Goal: Information Seeking & Learning: Learn about a topic

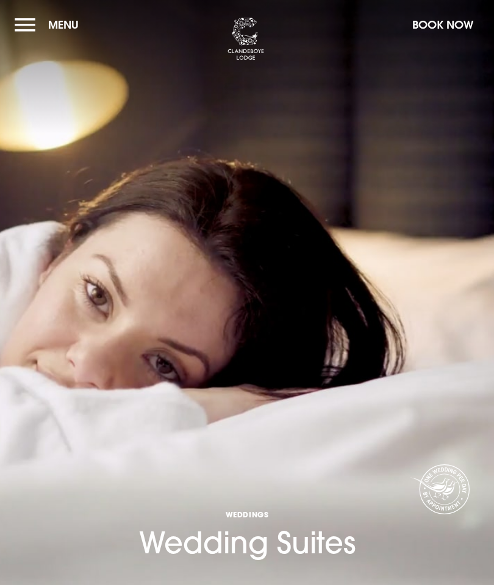
checkbox input "true"
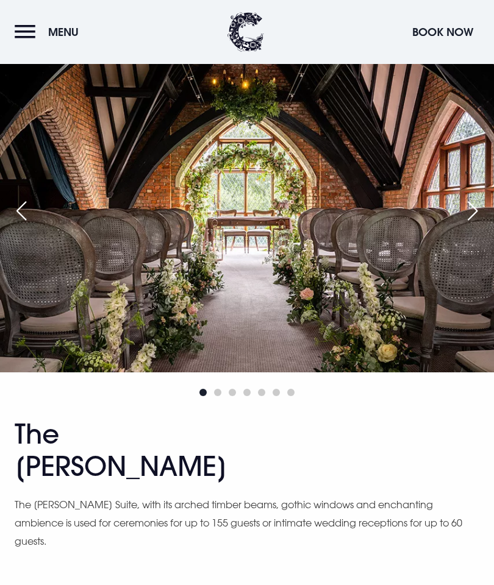
scroll to position [2370, 0]
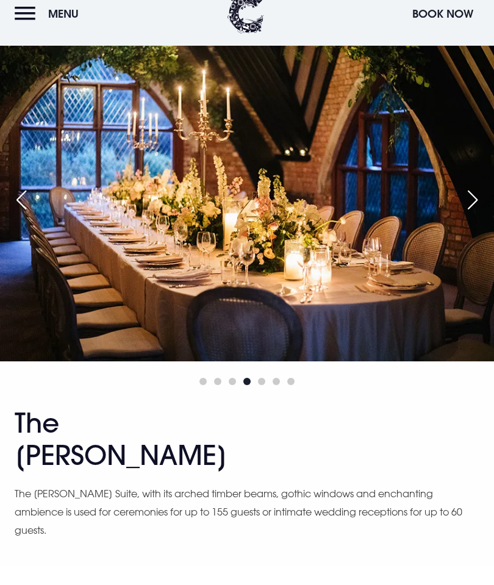
click at [471, 232] on div "Next slide" at bounding box center [472, 218] width 30 height 27
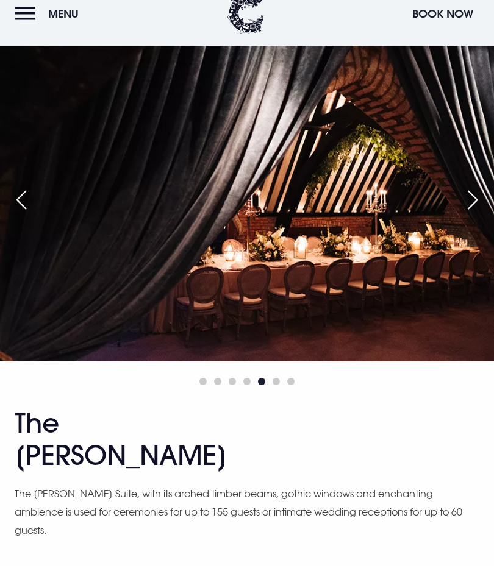
click at [472, 232] on div "Next slide" at bounding box center [472, 218] width 30 height 27
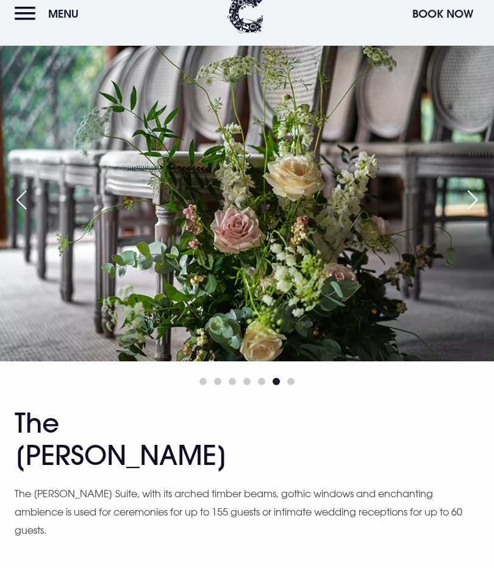
click at [463, 232] on div "Next slide" at bounding box center [472, 218] width 30 height 27
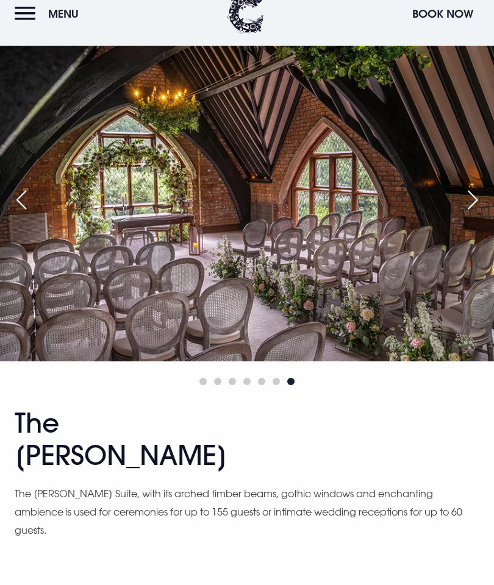
click at [466, 232] on div "Next slide" at bounding box center [472, 218] width 30 height 27
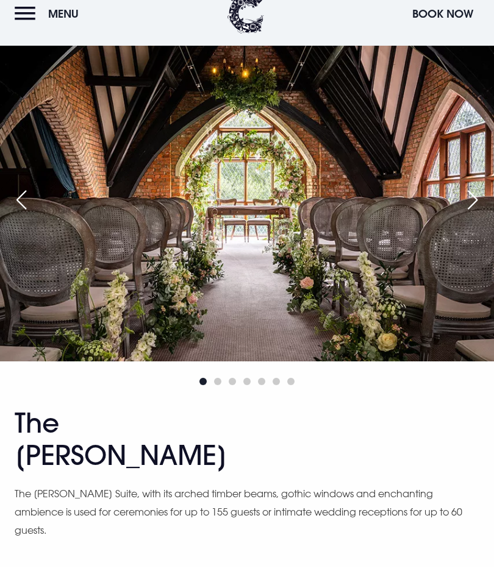
click at [466, 232] on div "Next slide" at bounding box center [472, 218] width 30 height 27
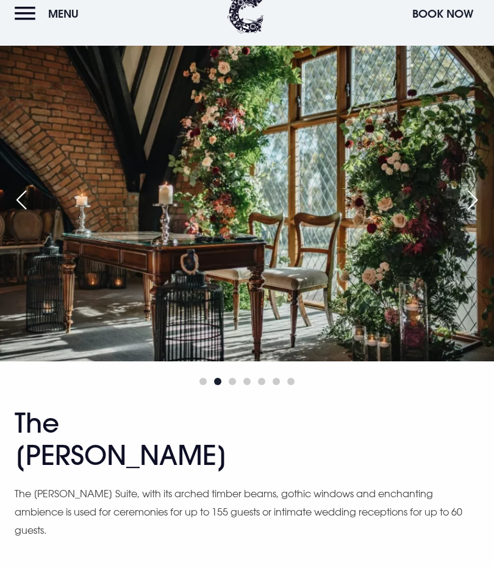
click at [473, 232] on div "Next slide" at bounding box center [472, 218] width 30 height 27
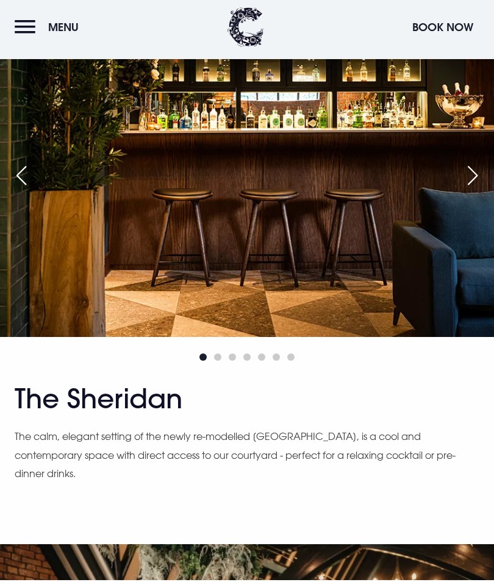
scroll to position [1854, 0]
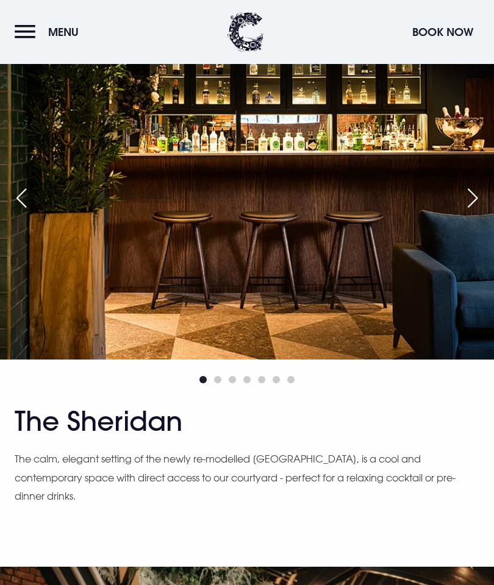
click at [470, 211] on div "Next slide" at bounding box center [472, 198] width 30 height 27
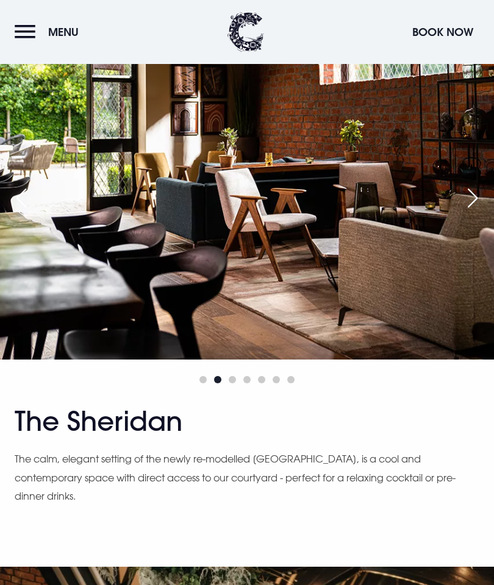
click at [470, 211] on div "Next slide" at bounding box center [472, 198] width 30 height 27
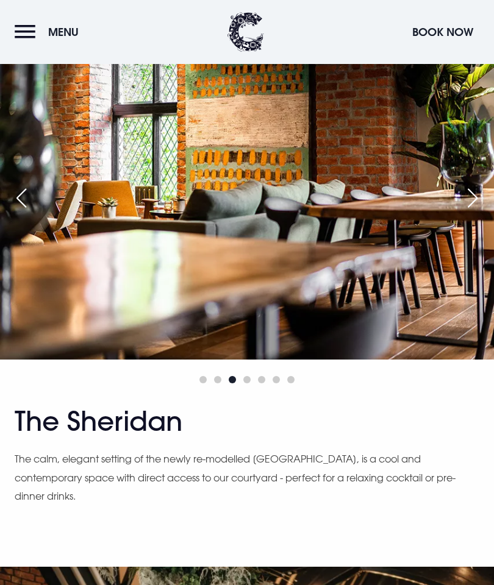
click at [475, 211] on div "Next slide" at bounding box center [472, 198] width 30 height 27
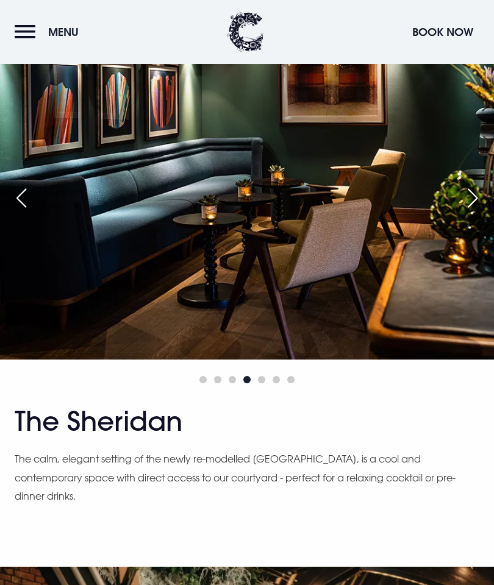
click at [471, 211] on div "Next slide" at bounding box center [472, 198] width 30 height 27
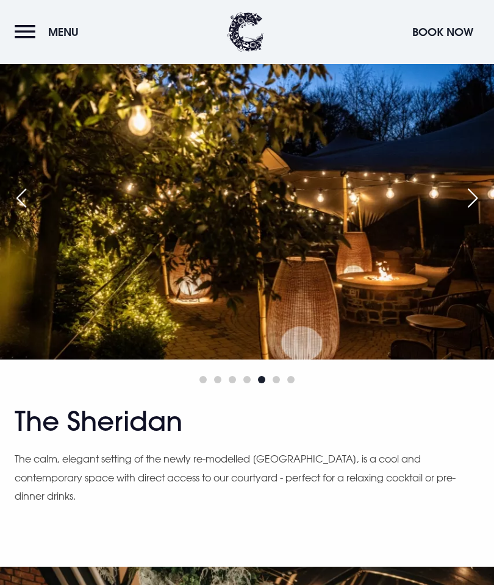
click at [475, 211] on div "Next slide" at bounding box center [472, 198] width 30 height 27
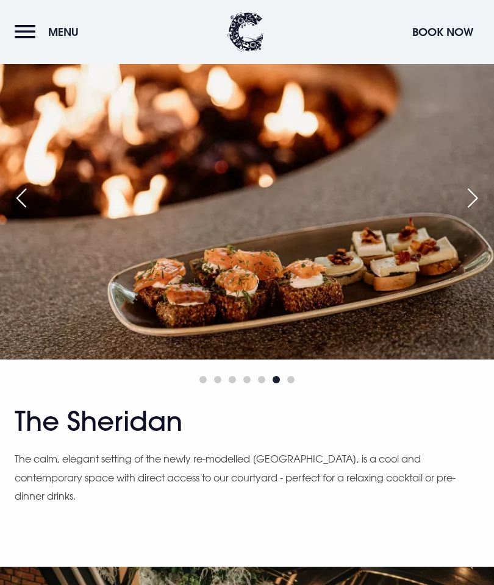
click at [470, 211] on div "Next slide" at bounding box center [472, 198] width 30 height 27
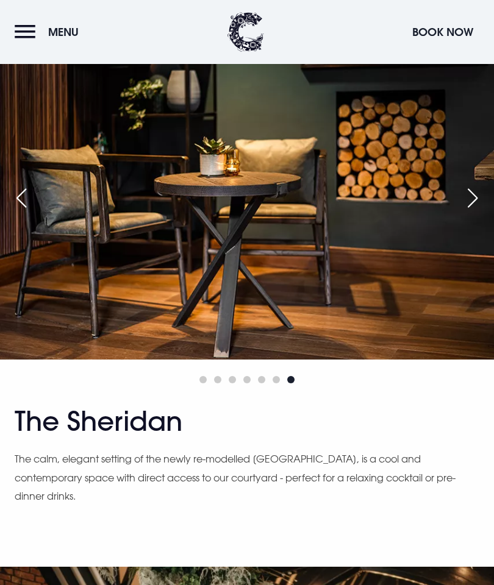
click at [471, 211] on div "Next slide" at bounding box center [472, 198] width 30 height 27
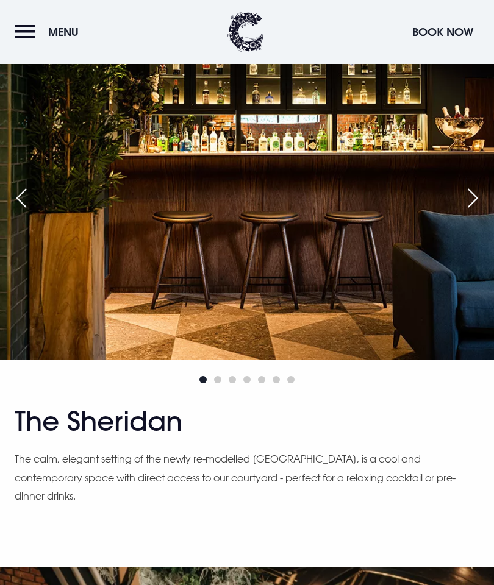
click at [470, 211] on div "Next slide" at bounding box center [472, 198] width 30 height 27
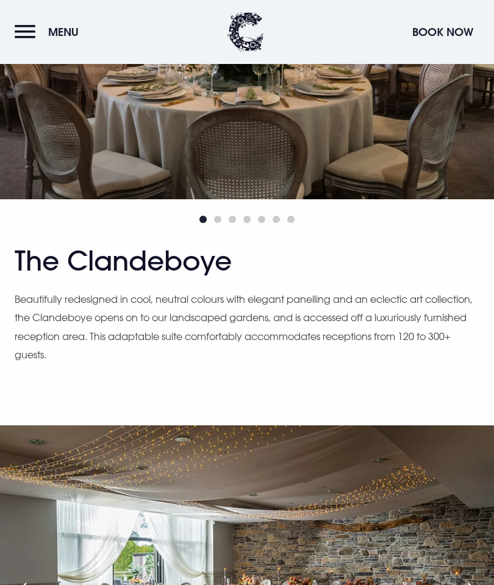
scroll to position [921, 0]
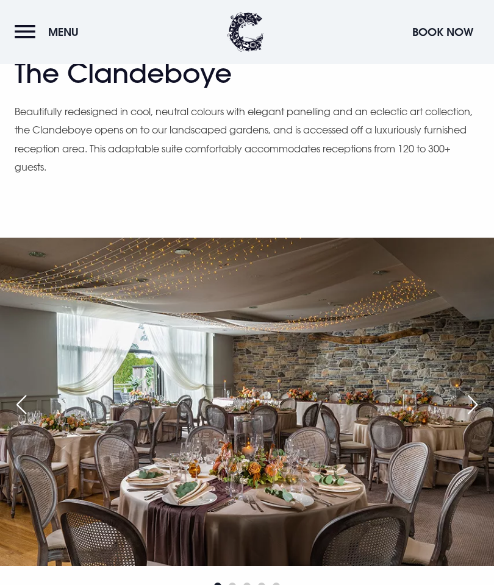
scroll to position [959, 0]
